Goal: Check status

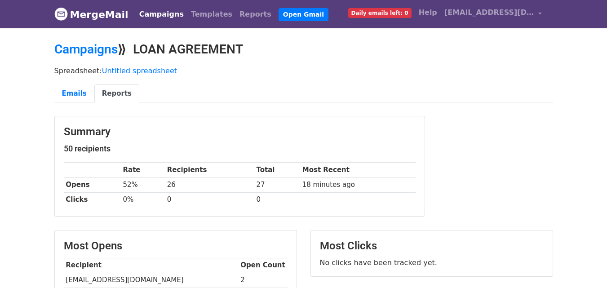
click at [105, 94] on link "Reports" at bounding box center [116, 94] width 45 height 18
click at [80, 92] on link "Emails" at bounding box center [74, 94] width 40 height 18
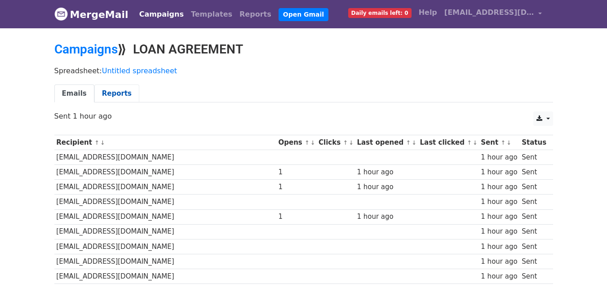
click at [115, 93] on link "Reports" at bounding box center [116, 94] width 45 height 18
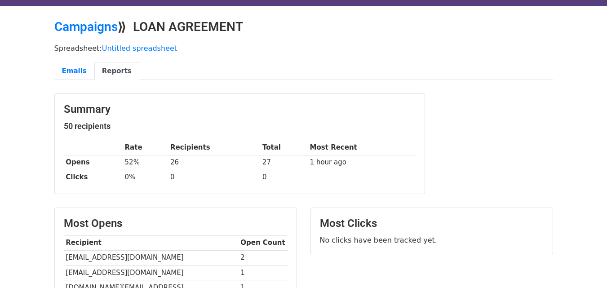
scroll to position [21, 0]
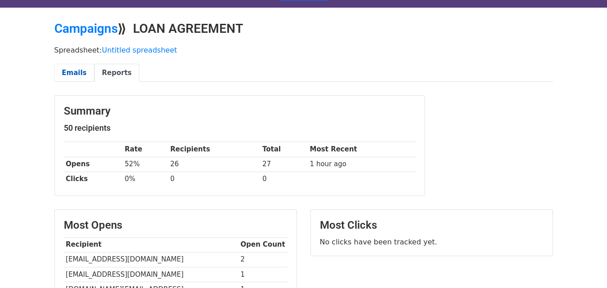
click at [76, 78] on link "Emails" at bounding box center [74, 73] width 40 height 18
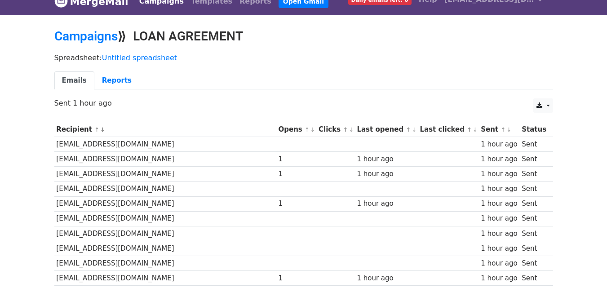
scroll to position [6, 0]
